Goal: Information Seeking & Learning: Learn about a topic

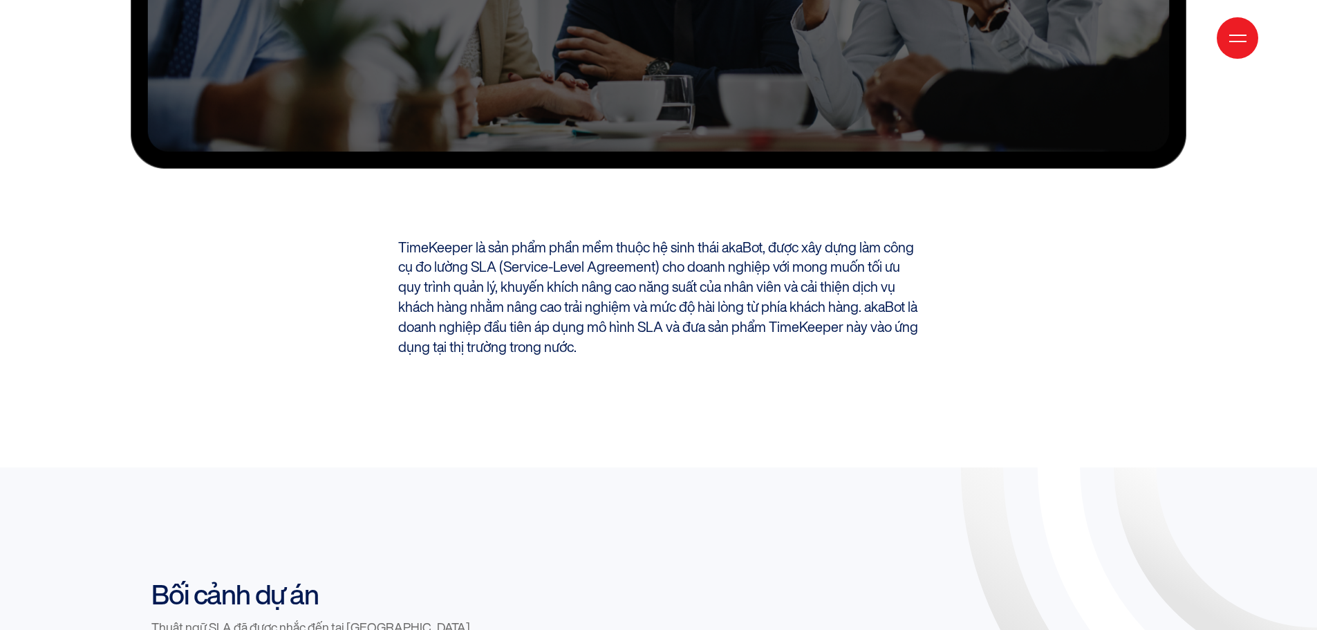
scroll to position [761, 0]
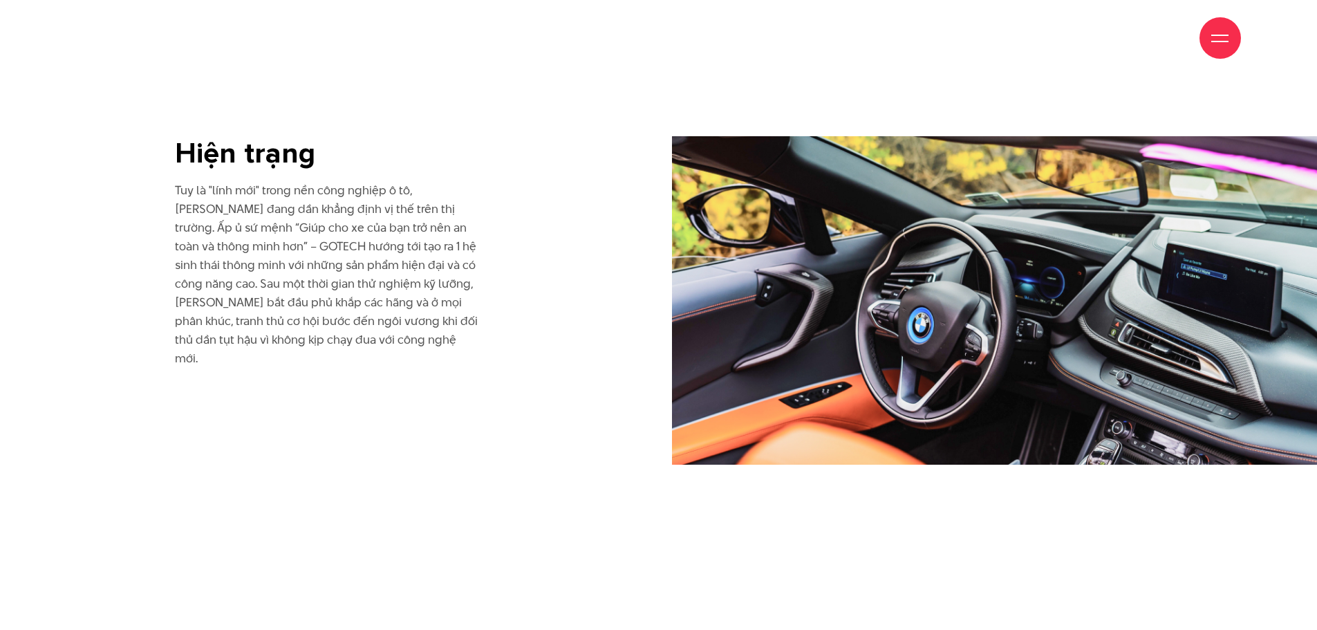
scroll to position [2351, 0]
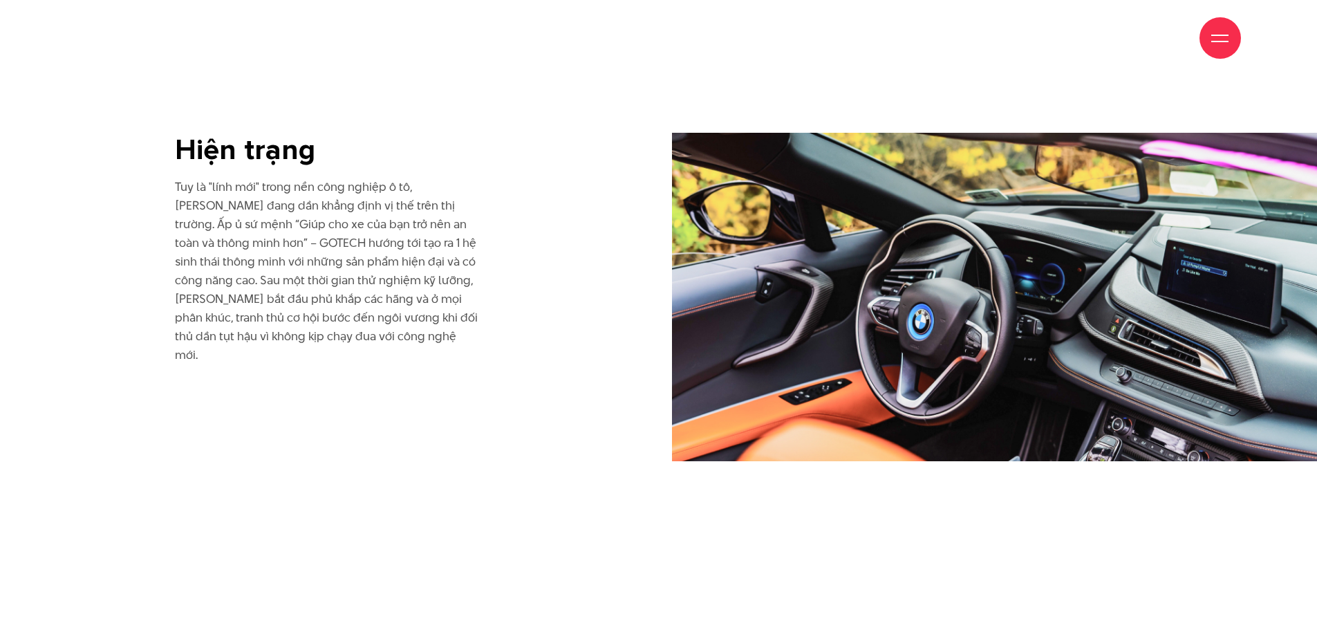
click at [170, 228] on div "Hiện trạng Tuy là "lính mới" trong nền công nghiệp ô tô, GOTECH đang dần khẳng …" at bounding box center [327, 297] width 332 height 328
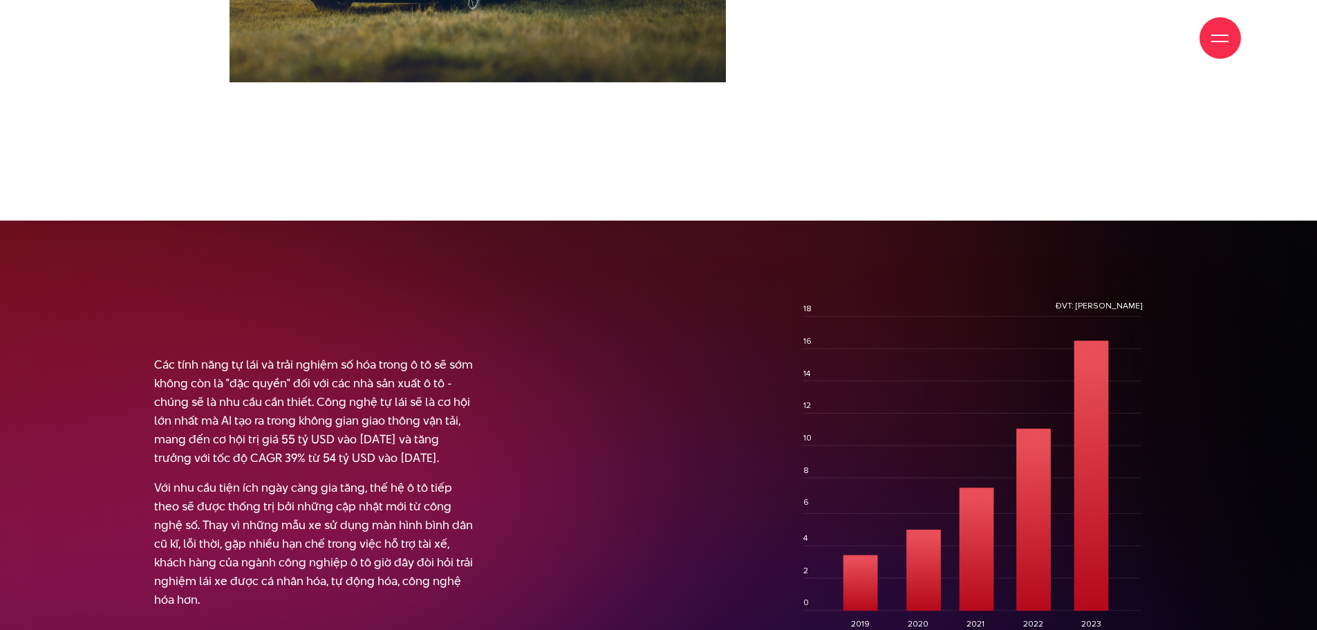
scroll to position [1659, 0]
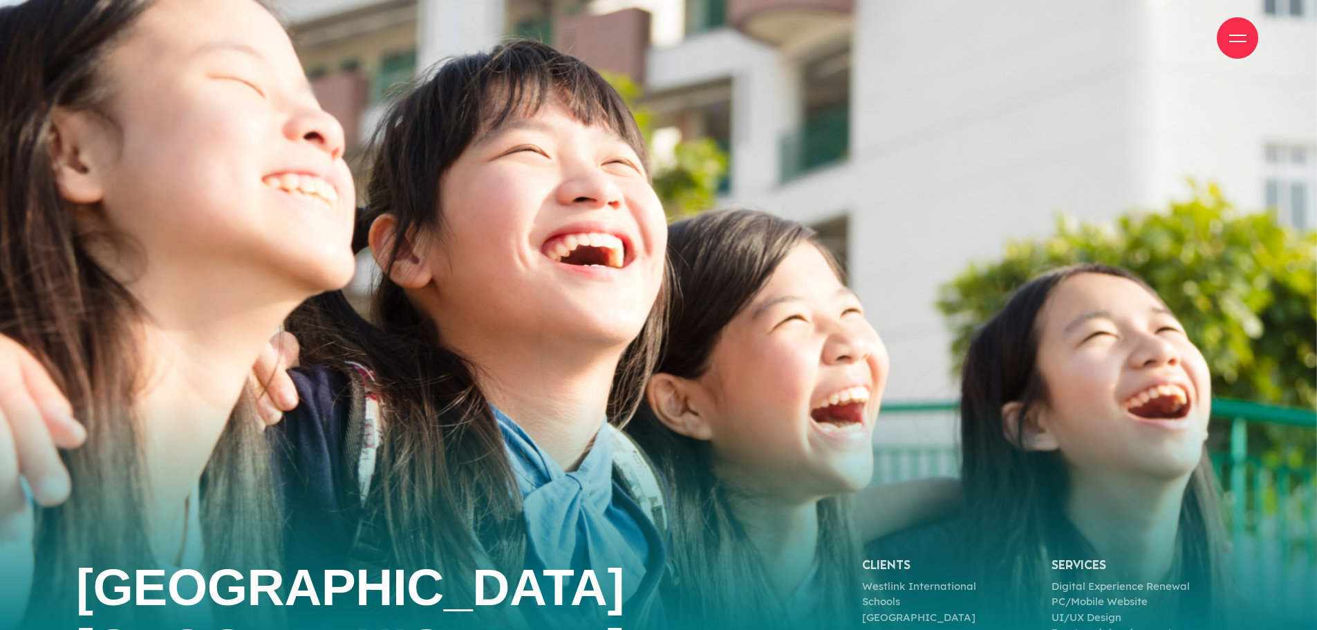
scroll to position [761, 0]
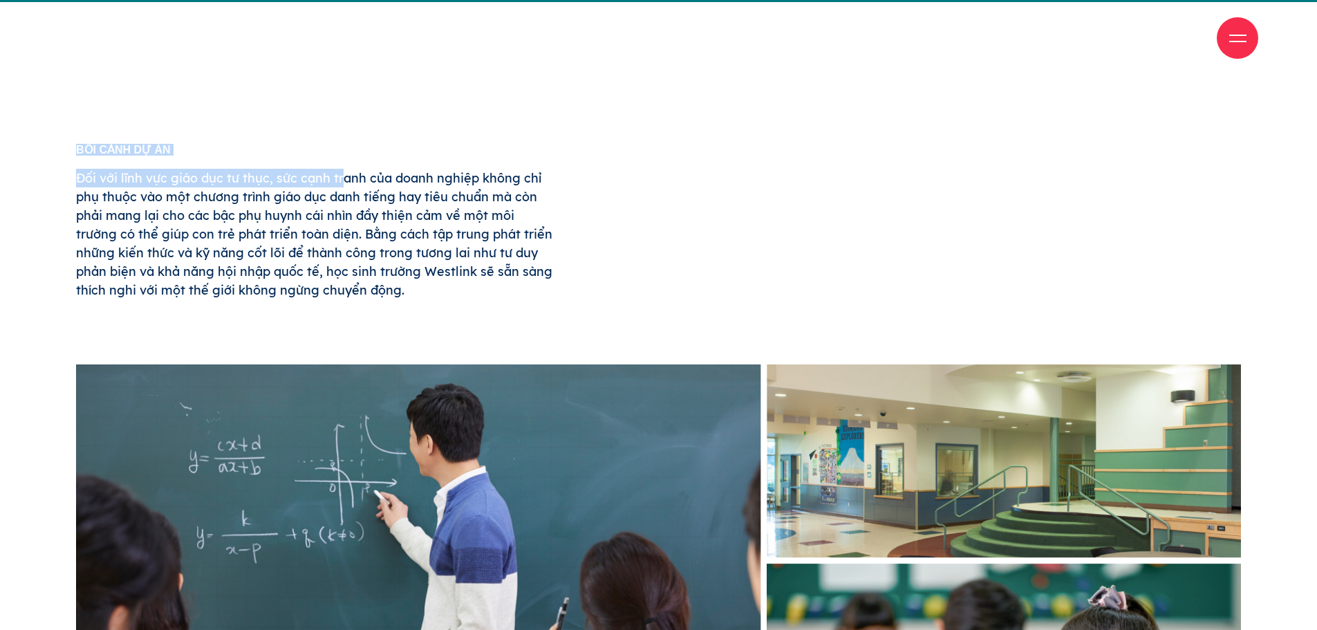
drag, startPoint x: 140, startPoint y: 149, endPoint x: 0, endPoint y: 131, distance: 140.8
click at [132, 160] on div "Bối cảnh dự án Đối với lĩnh vực giáo dục tư thục, sức cạnh tranh của doanh nghi…" at bounding box center [314, 221] width 477 height 155
drag, startPoint x: 111, startPoint y: 196, endPoint x: 443, endPoint y: 327, distance: 356.9
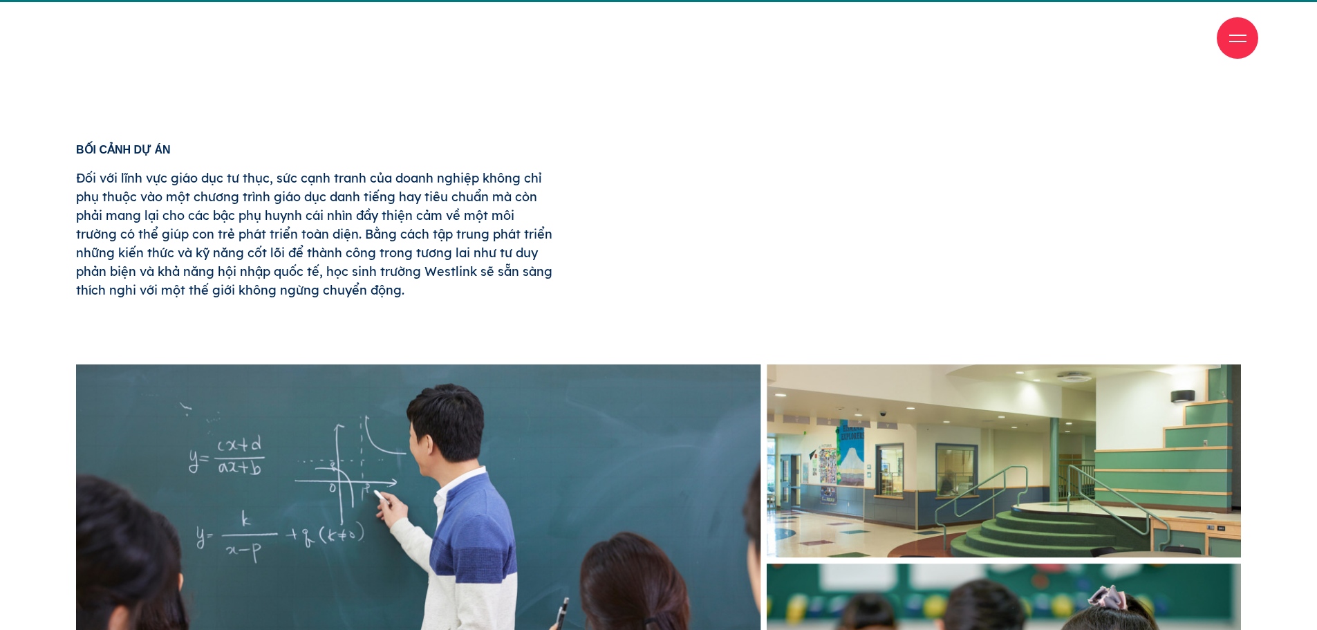
copy p "Đối với lĩnh vực giáo dục tư thục, sức cạnh tranh của doanh nghiệp không chỉ ph…"
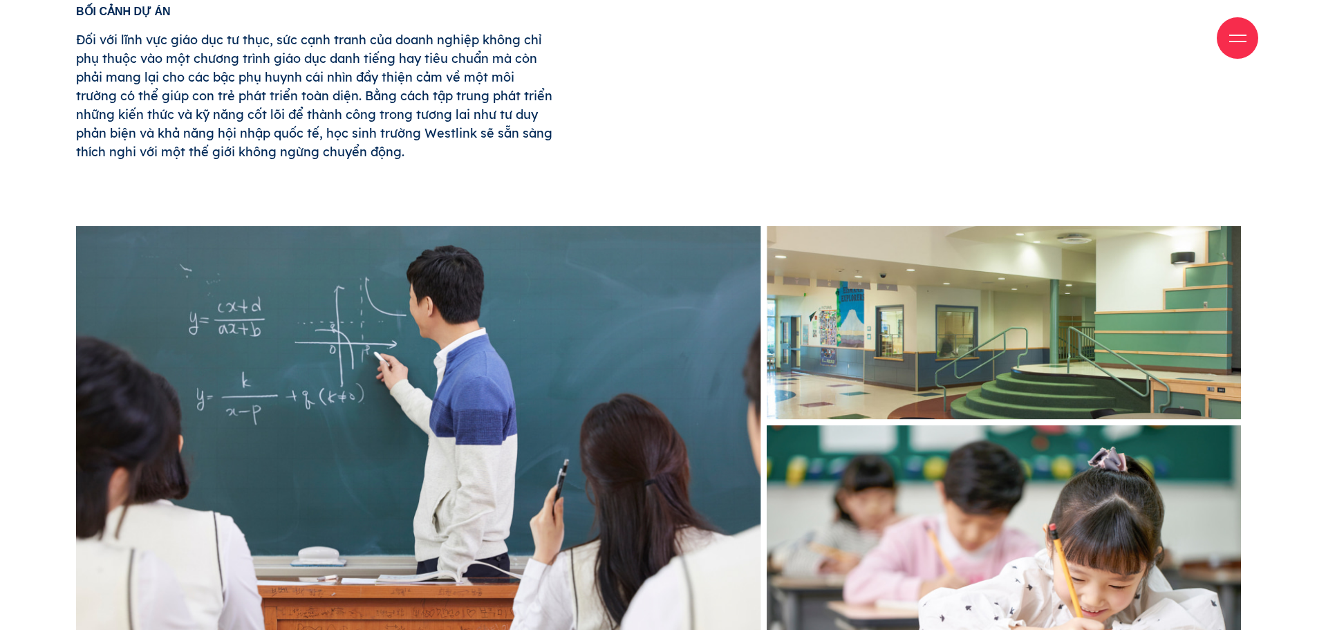
click at [797, 145] on div "Bối cảnh dự án Đối với lĩnh vực giáo dục tư thục, sức cạnh tranh của doanh nghi…" at bounding box center [658, 114] width 1179 height 217
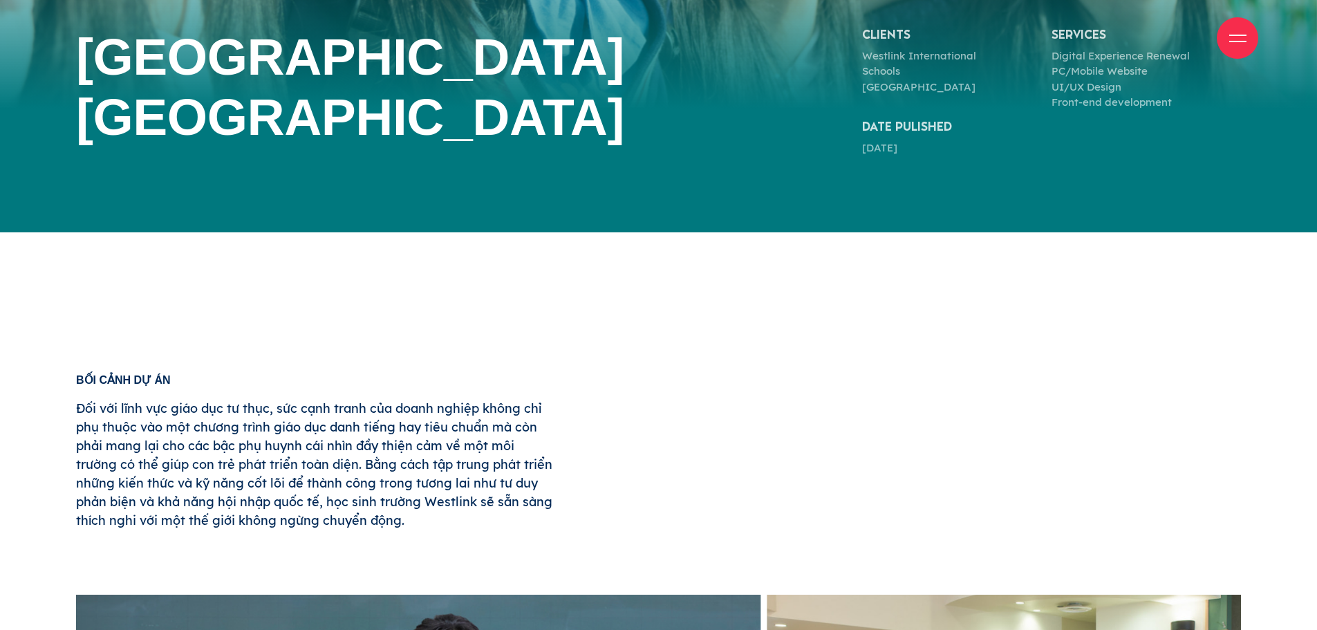
scroll to position [830, 0]
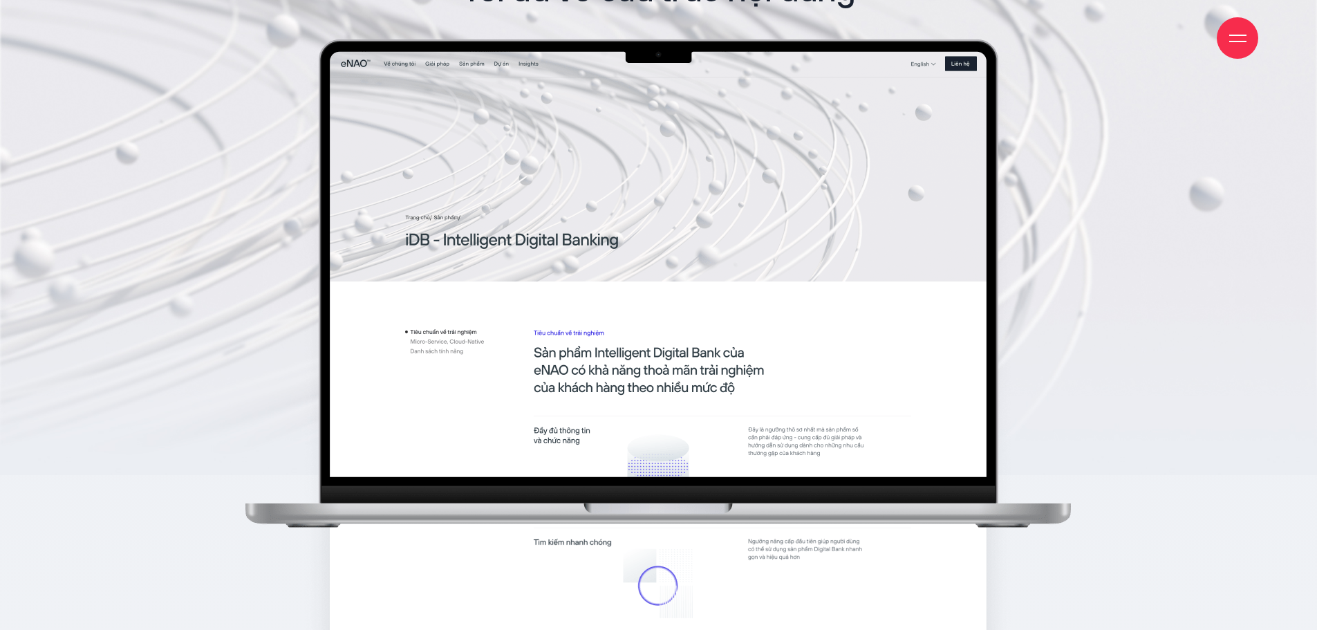
scroll to position [10199, 0]
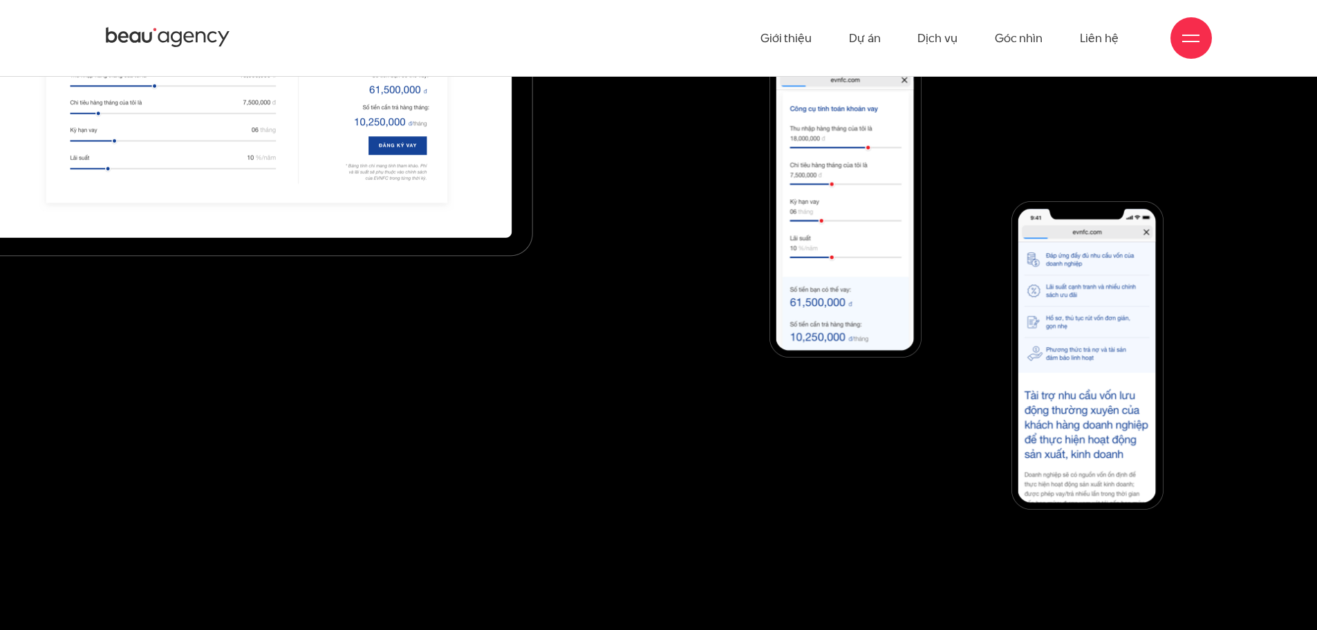
scroll to position [8074, 0]
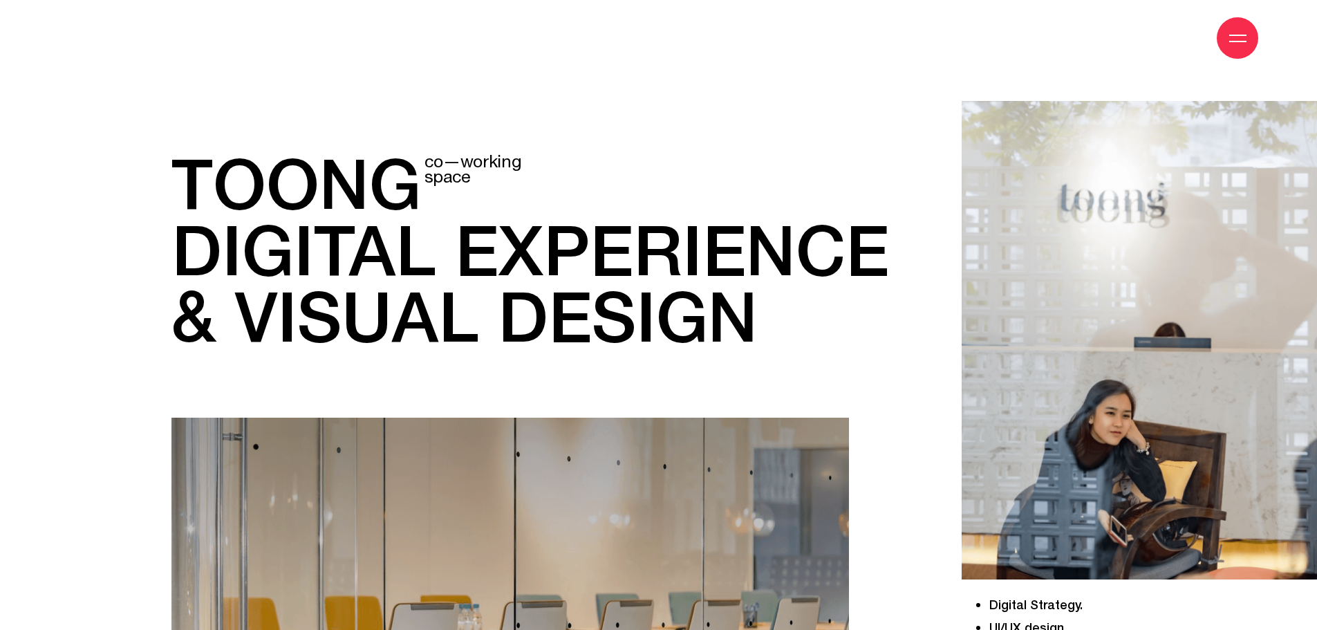
scroll to position [277, 0]
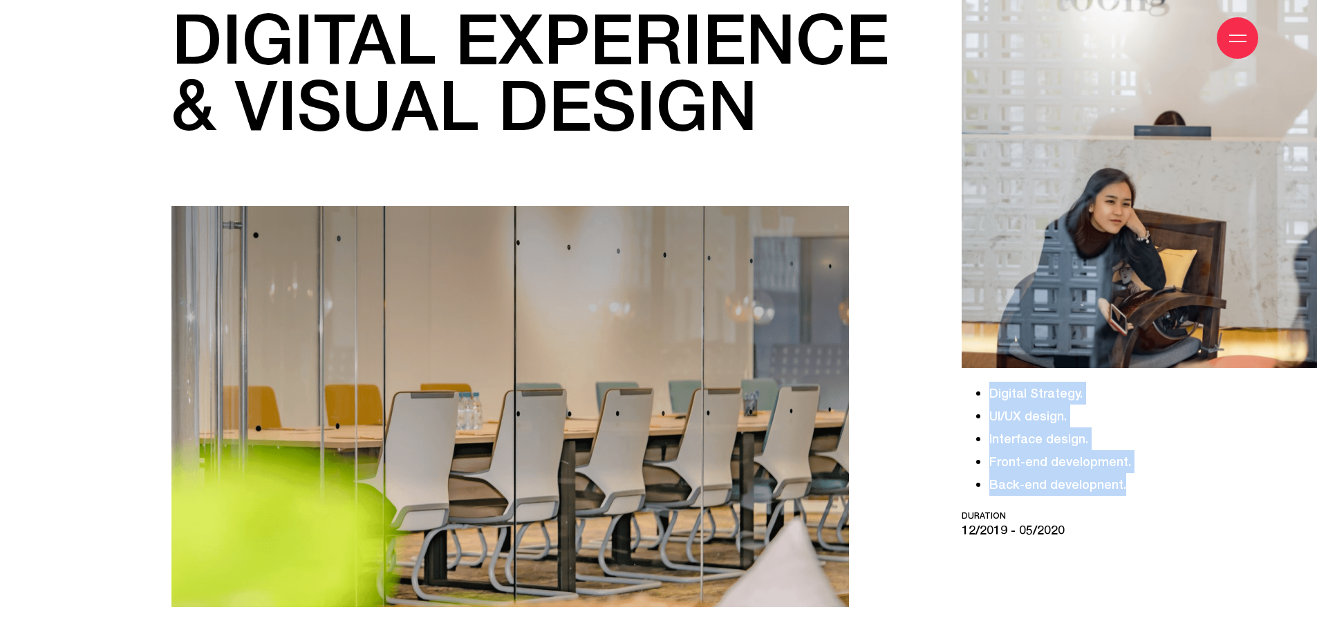
drag, startPoint x: 996, startPoint y: 395, endPoint x: 1151, endPoint y: 480, distance: 176.4
click at [1151, 480] on ul "Digital Strategy. UI/UX design. Interface design. Front-end development. Back-e…" at bounding box center [1139, 439] width 355 height 114
click at [1188, 491] on li "Back-end developnent." at bounding box center [1153, 484] width 328 height 23
drag, startPoint x: 1084, startPoint y: 470, endPoint x: 982, endPoint y: 399, distance: 124.7
click at [981, 399] on ul "Digital Strategy. UI/UX design. Interface design. Front-end development. Back-e…" at bounding box center [1139, 439] width 355 height 114
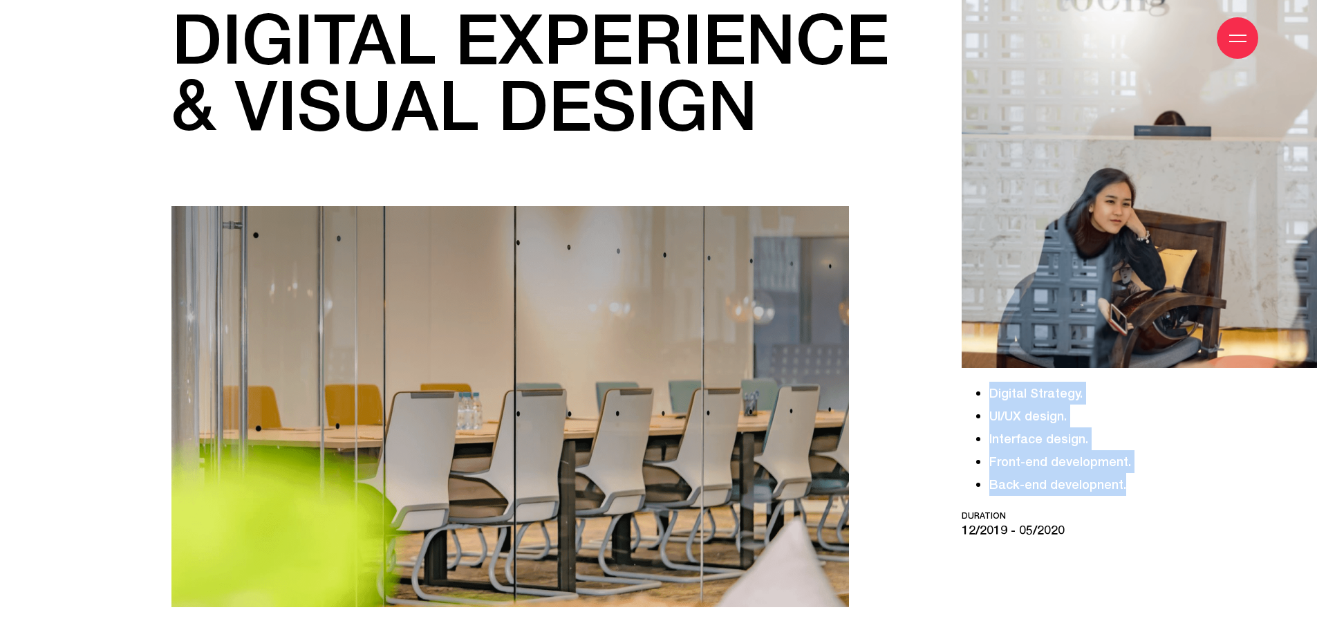
click at [1001, 395] on li "Digital Strategy." at bounding box center [1153, 393] width 328 height 23
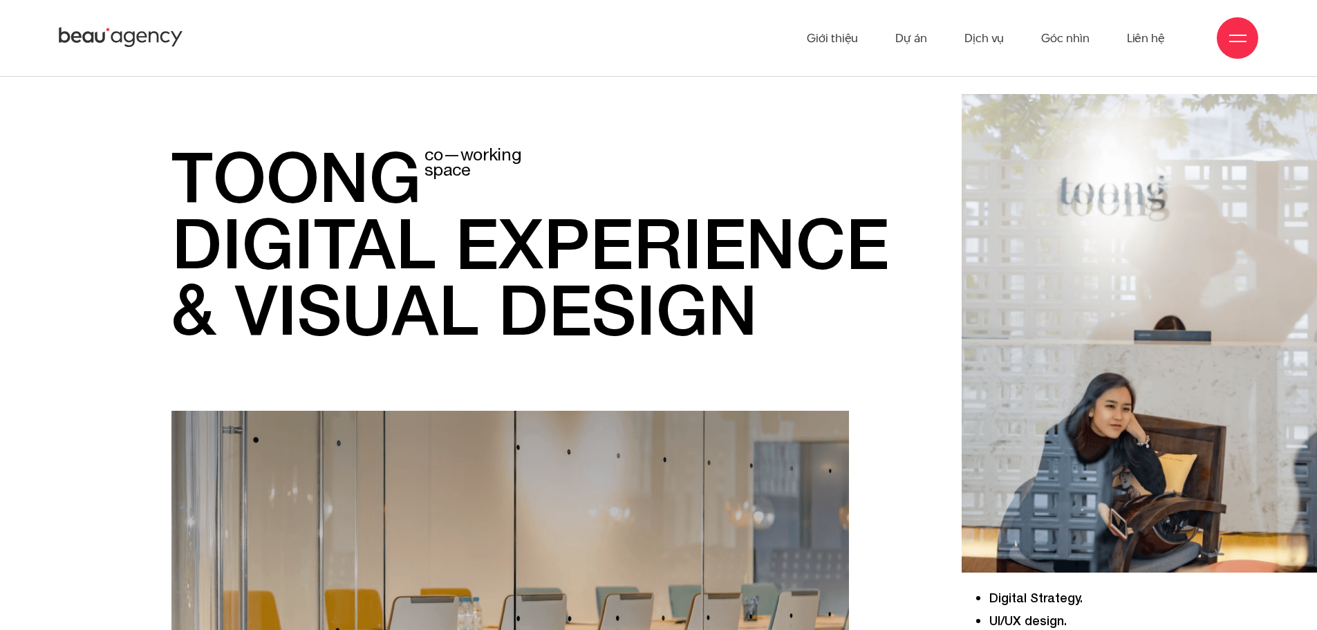
scroll to position [69, 0]
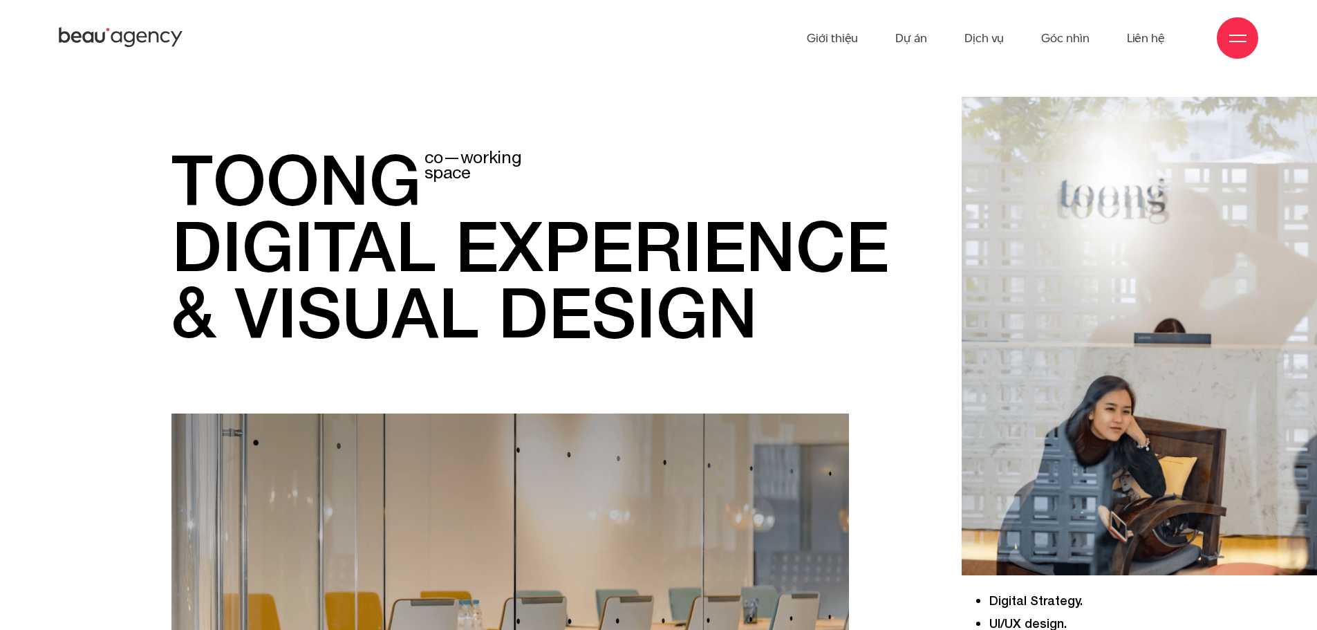
drag, startPoint x: 365, startPoint y: 176, endPoint x: 817, endPoint y: 313, distance: 472.5
click at [817, 313] on div "toong co—working space digital experience & visual design Digital Strategy. UI/…" at bounding box center [658, 556] width 1317 height 919
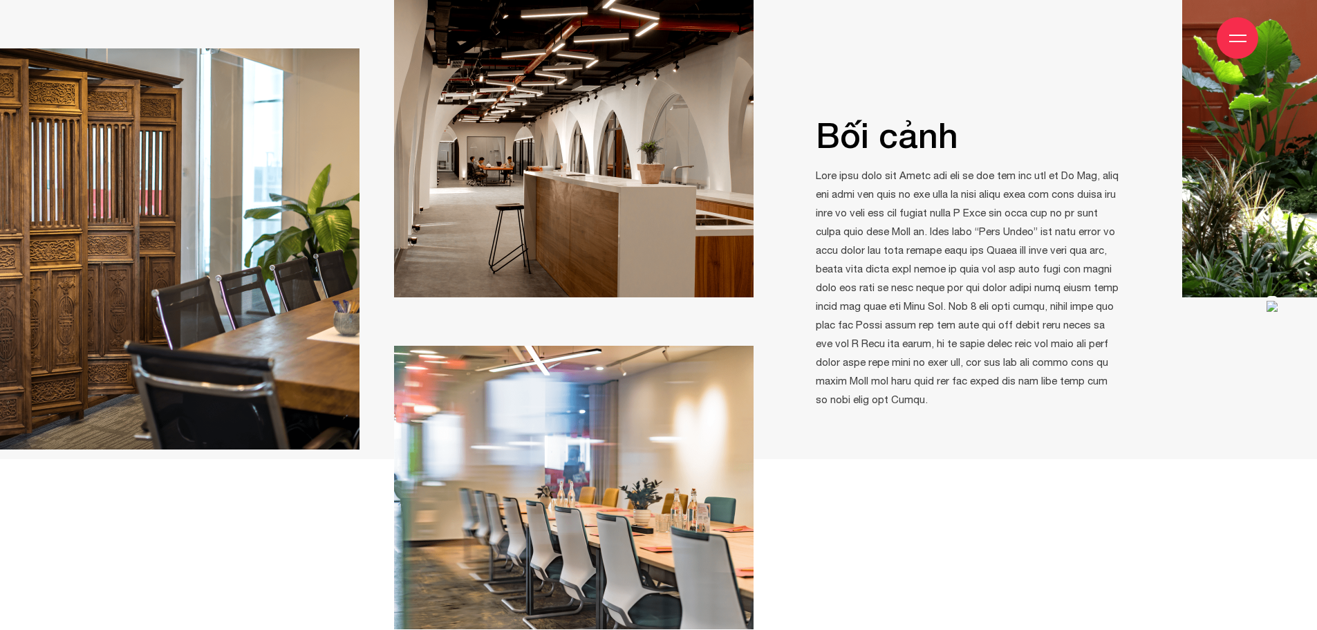
scroll to position [1314, 0]
